Goal: Navigation & Orientation: Find specific page/section

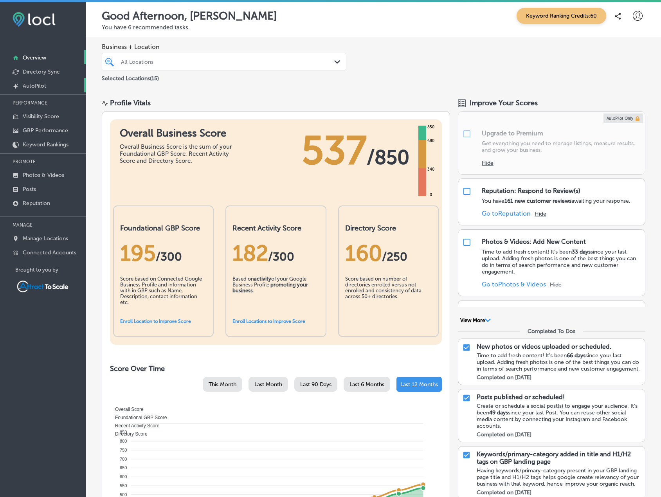
click at [45, 87] on p "AutoPilot" at bounding box center [34, 86] width 23 height 7
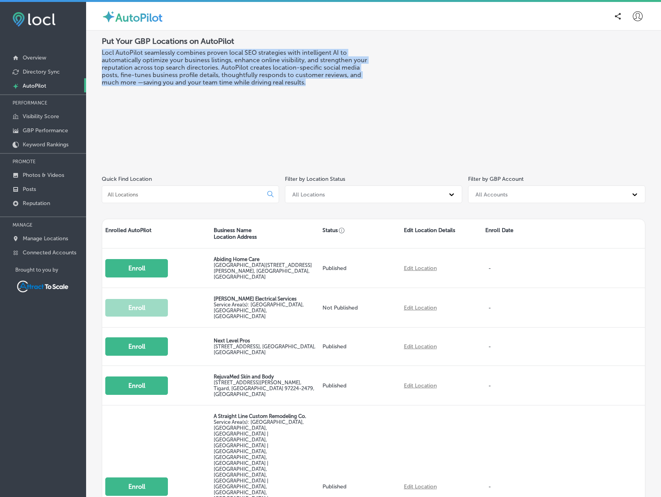
drag, startPoint x: 101, startPoint y: 52, endPoint x: 326, endPoint y: 87, distance: 227.9
click at [326, 87] on div "Put Your GBP Locations on AutoPilot Locl AutoPilot seamlessly combines proven l…" at bounding box center [373, 361] width 575 height 660
